Goal: Obtain resource: Download file/media

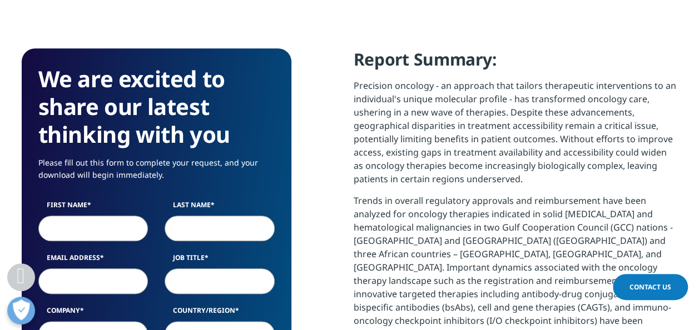
scroll to position [501, 0]
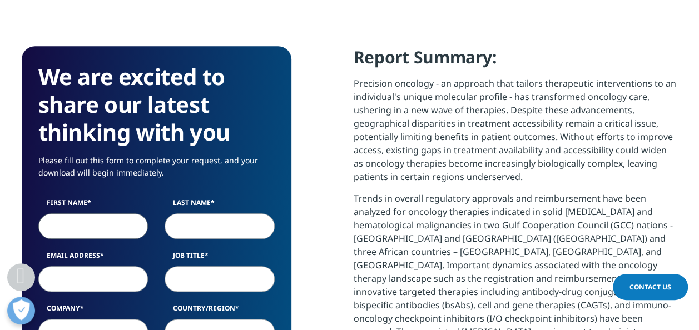
click at [71, 227] on input "First Name" at bounding box center [93, 227] width 110 height 26
type input "Jayanta"
type input "[PERSON_NAME]"
type input "Senior Executive VP"
type input "Pharmed Limited"
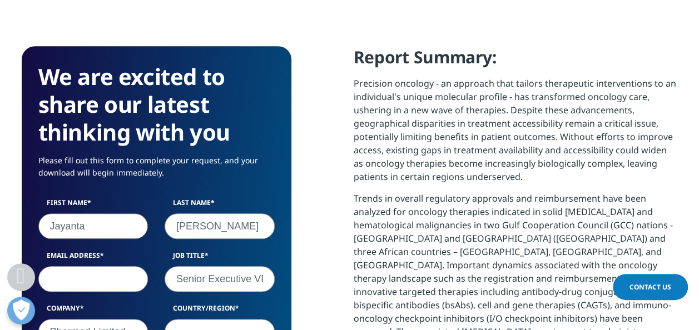
scroll to position [626, 269]
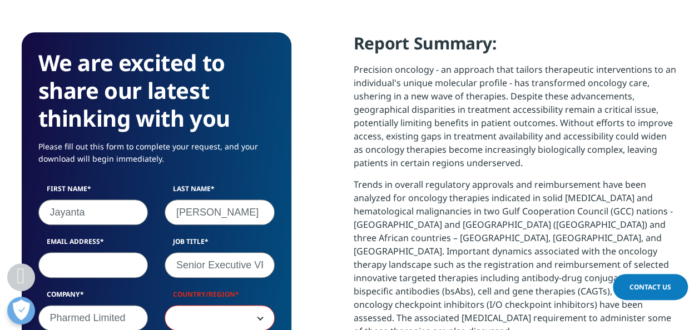
click at [72, 268] on input "Email Address" at bounding box center [93, 266] width 110 height 26
type input "[EMAIL_ADDRESS][DOMAIN_NAME]"
select select "India"
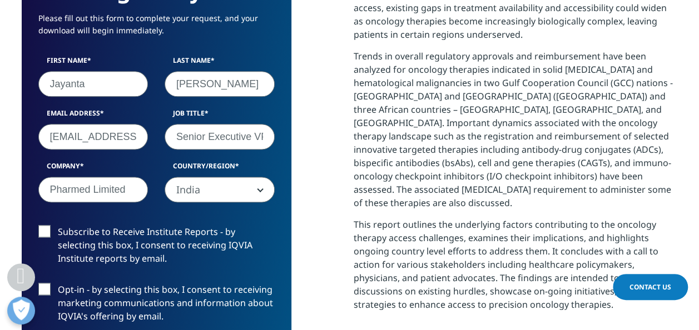
scroll to position [681, 0]
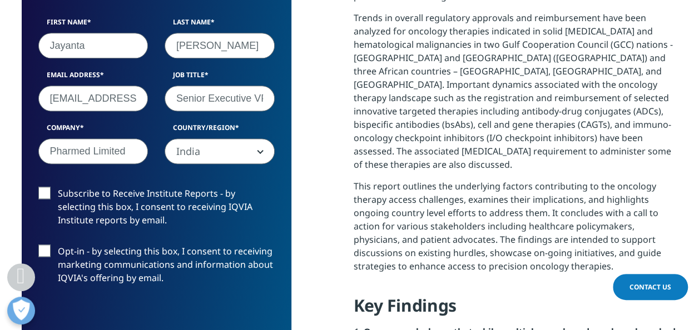
click at [48, 195] on label "Subscribe to Receive Institute Reports - by selecting this box, I consent to re…" at bounding box center [156, 210] width 236 height 46
click at [58, 187] on input "Subscribe to Receive Institute Reports - by selecting this box, I consent to re…" at bounding box center [58, 187] width 0 height 0
click at [46, 247] on label "Opt-in - by selecting this box, I consent to receiving marketing communications…" at bounding box center [156, 268] width 236 height 46
click at [58, 245] on input "Opt-in - by selecting this box, I consent to receiving marketing communications…" at bounding box center [58, 245] width 0 height 0
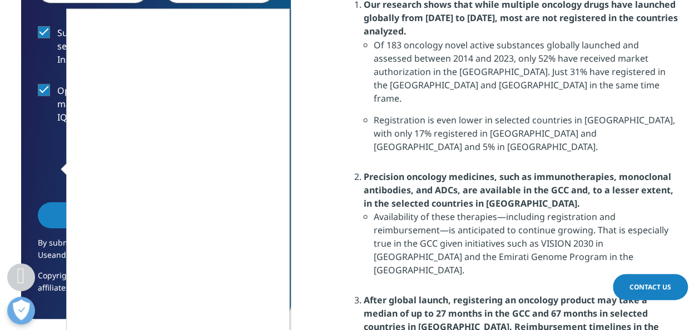
scroll to position [1015, 0]
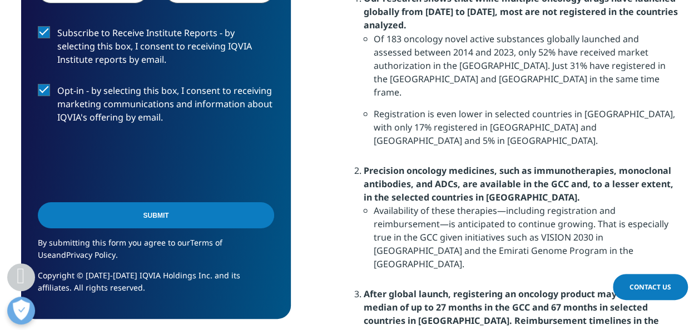
click at [164, 219] on input "Submit" at bounding box center [156, 215] width 236 height 26
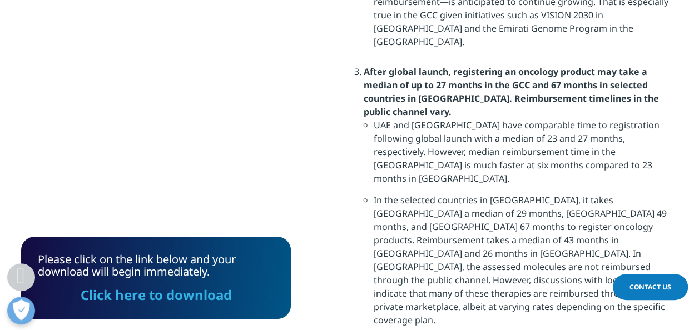
scroll to position [1238, 0]
click at [141, 300] on link "Click here to download" at bounding box center [156, 295] width 151 height 18
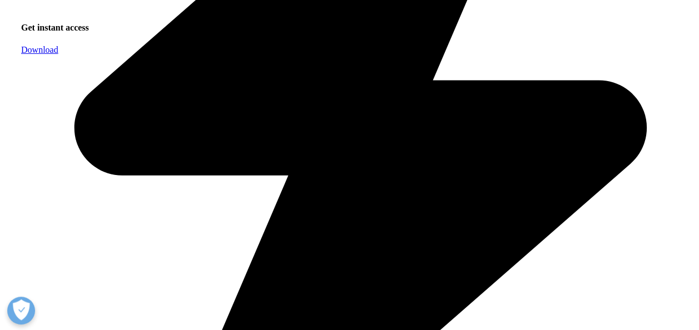
scroll to position [556, 0]
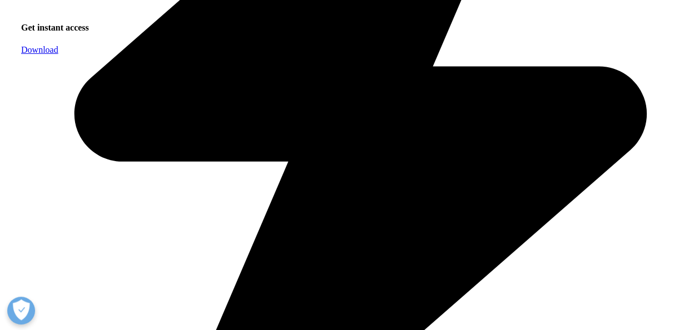
click at [58, 55] on span "Download" at bounding box center [39, 49] width 37 height 9
